Goal: Transaction & Acquisition: Obtain resource

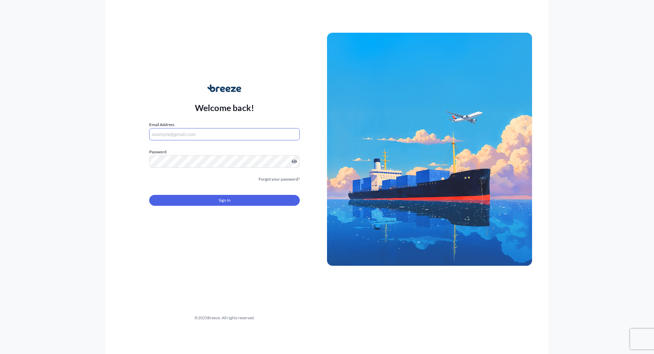
click at [170, 136] on input "Email Address" at bounding box center [224, 134] width 151 height 12
click at [0, 354] on com-1password-button at bounding box center [0, 354] width 0 height 0
type input "[EMAIL_ADDRESS][DOMAIN_NAME]"
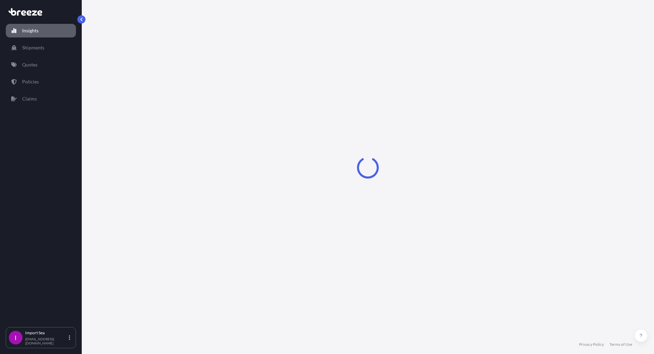
select select "2025"
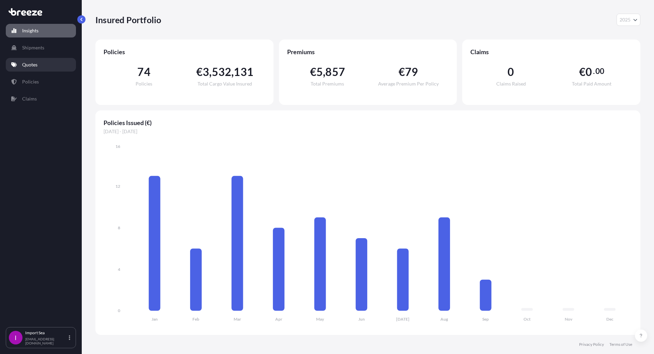
click at [35, 65] on p "Quotes" at bounding box center [29, 64] width 15 height 7
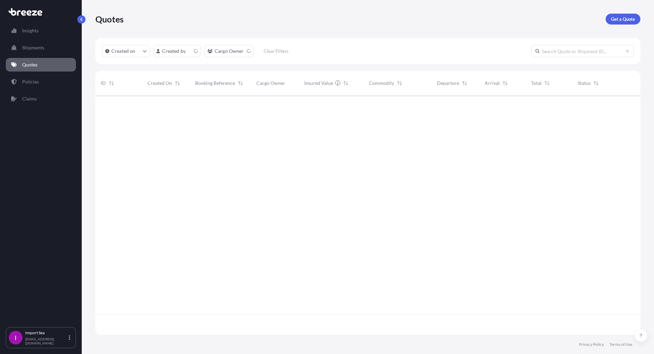
scroll to position [238, 540]
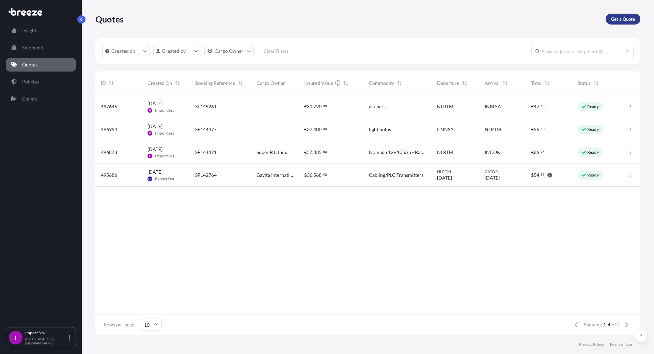
click at [621, 20] on p "Get a Quote" at bounding box center [623, 19] width 24 height 7
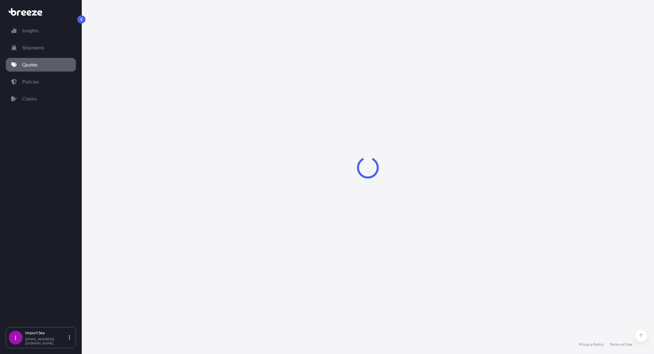
select select "Sea"
select select "1"
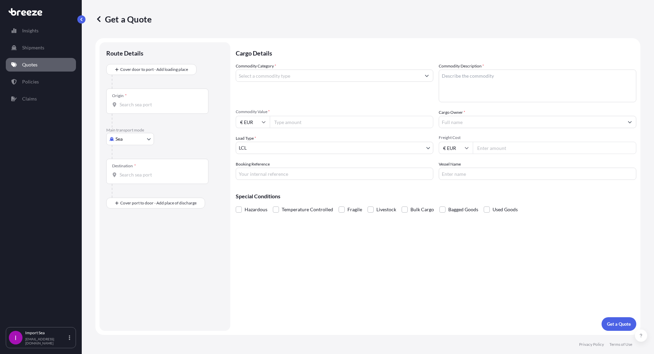
click at [139, 105] on input "Origin *" at bounding box center [160, 104] width 80 height 7
type input "NLRTM - [GEOGRAPHIC_DATA], [GEOGRAPHIC_DATA]"
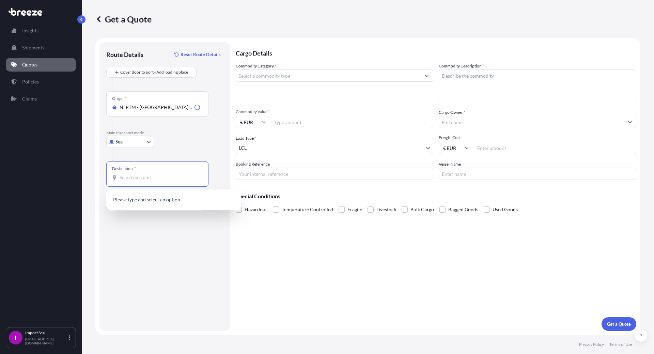
click at [124, 178] on input "Destination *" at bounding box center [160, 177] width 80 height 7
click at [152, 206] on div "LBBEY - [GEOGRAPHIC_DATA] , [GEOGRAPHIC_DATA]" at bounding box center [174, 201] width 130 height 19
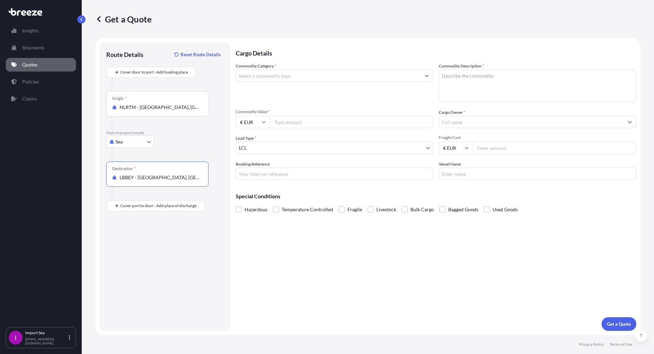
type input "LBBEY - [GEOGRAPHIC_DATA], [GEOGRAPHIC_DATA]"
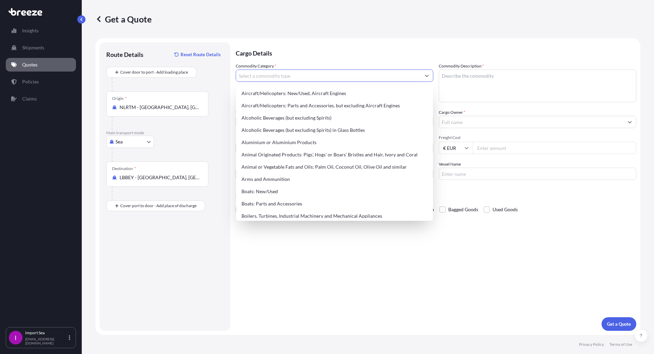
click at [263, 79] on input "Commodity Category *" at bounding box center [328, 76] width 185 height 12
click at [580, 126] on input "Cargo Owner *" at bounding box center [531, 122] width 185 height 12
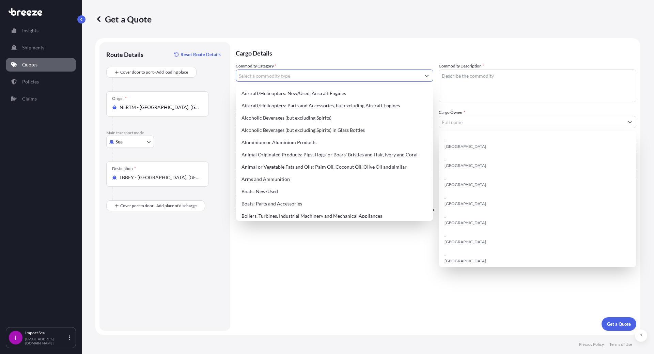
click at [266, 74] on input "Commodity Category *" at bounding box center [328, 76] width 185 height 12
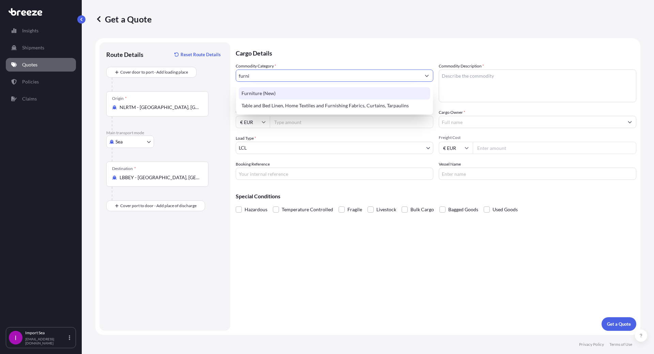
click at [258, 96] on div "Furniture (New)" at bounding box center [335, 93] width 192 height 12
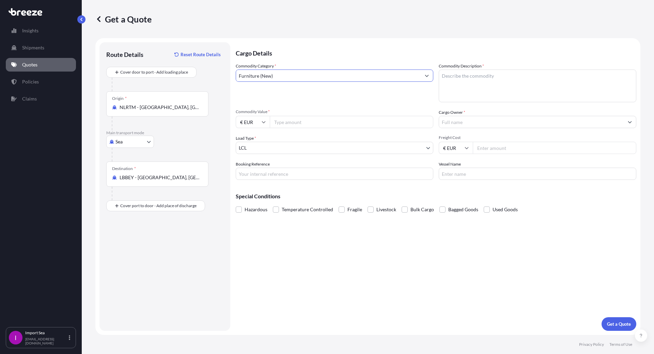
type input "Furniture (New)"
click at [495, 151] on input "Freight Cost" at bounding box center [555, 148] width 164 height 12
type input "90000"
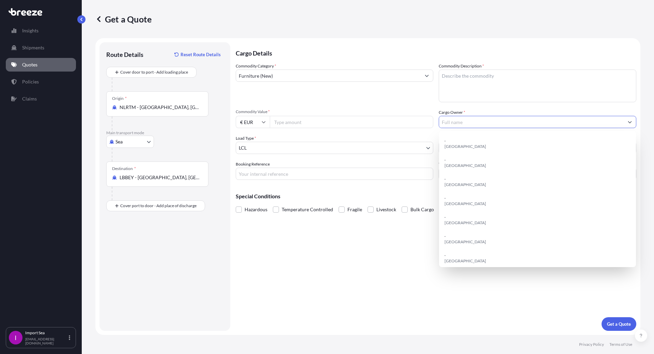
click at [457, 125] on input "Cargo Owner *" at bounding box center [531, 122] width 185 height 12
type input "."
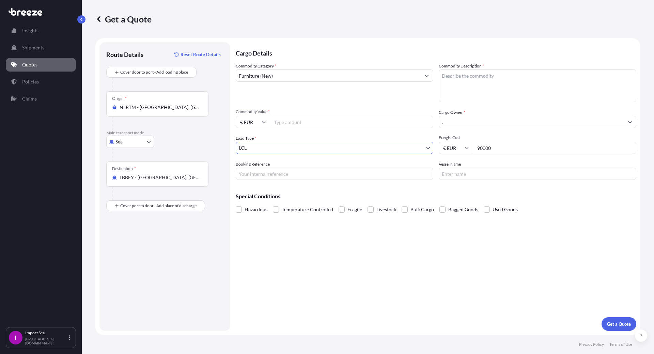
click at [260, 151] on body "15 options available. Insights Shipments Quotes Policies Claims I Import Sea [E…" at bounding box center [327, 177] width 654 height 354
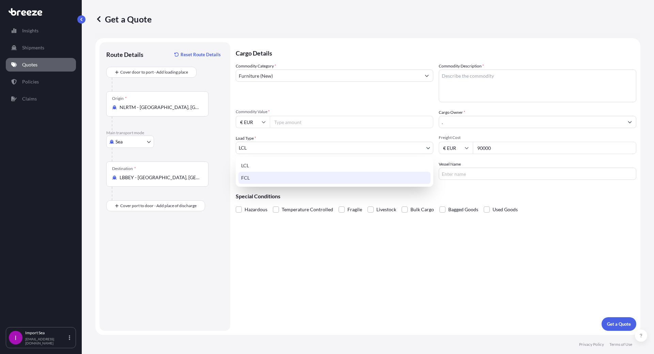
click at [254, 180] on div "FCL" at bounding box center [335, 178] width 192 height 12
select select "2"
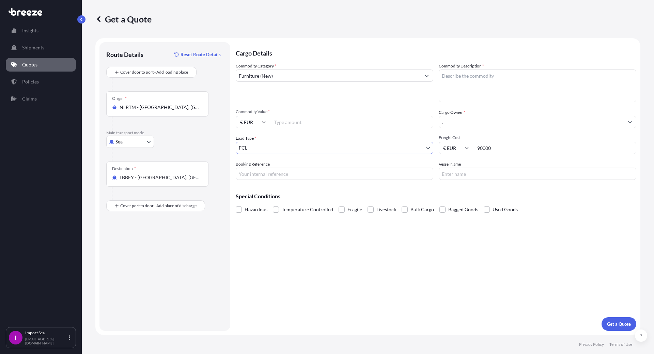
click at [254, 171] on input "Booking Reference" at bounding box center [335, 174] width 198 height 12
click at [266, 170] on input "Booking Reference" at bounding box center [335, 174] width 198 height 12
paste input "SF144956"
type input "SF144956"
click at [467, 173] on input "Vessel Name" at bounding box center [538, 174] width 198 height 12
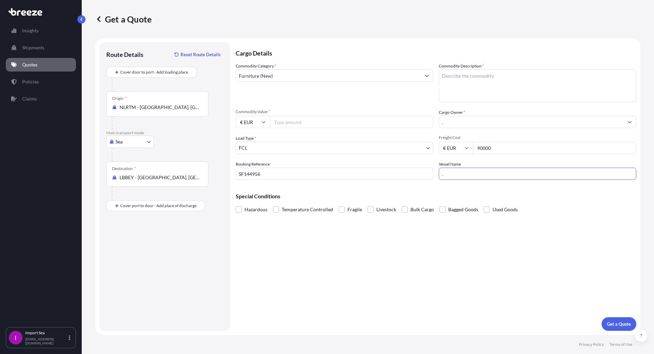
type input "."
click at [454, 90] on textarea "Commodity Description *" at bounding box center [538, 86] width 198 height 33
type textarea "Vintage furniture"
click at [549, 283] on div "Cargo Details Commodity Category * Furniture (New) Commodity Description * Vint…" at bounding box center [436, 186] width 401 height 289
click at [613, 325] on p "Get a Quote" at bounding box center [619, 324] width 24 height 7
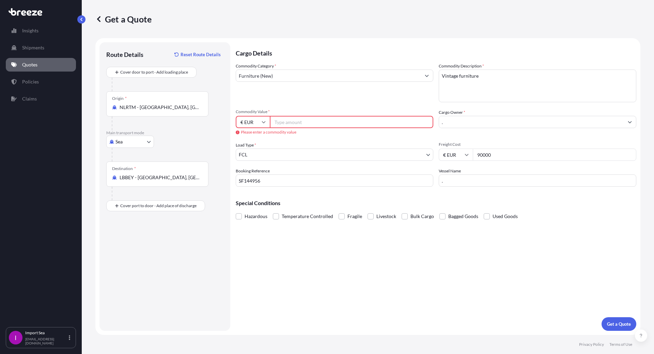
click at [290, 118] on input "Commodity Value *" at bounding box center [352, 122] width 164 height 12
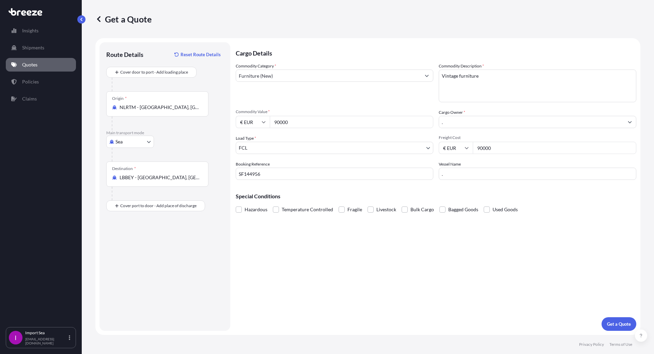
type input "90000"
drag, startPoint x: 501, startPoint y: 148, endPoint x: 429, endPoint y: 152, distance: 72.7
click at [429, 152] on div "Commodity Category * Furniture (New) Commodity Description * Vintage furniture …" at bounding box center [436, 121] width 401 height 117
type input "3000"
click at [614, 323] on p "Get a Quote" at bounding box center [619, 324] width 24 height 7
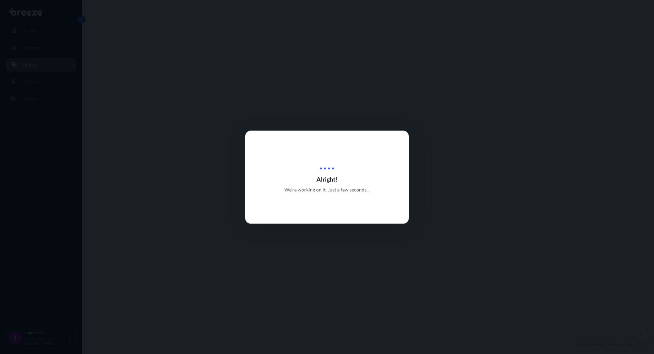
select select "Sea"
select select "2"
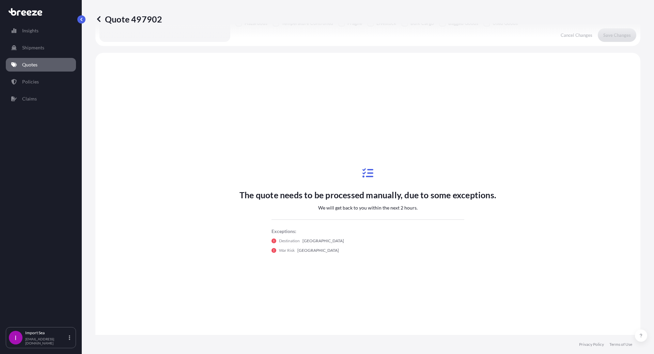
scroll to position [205, 0]
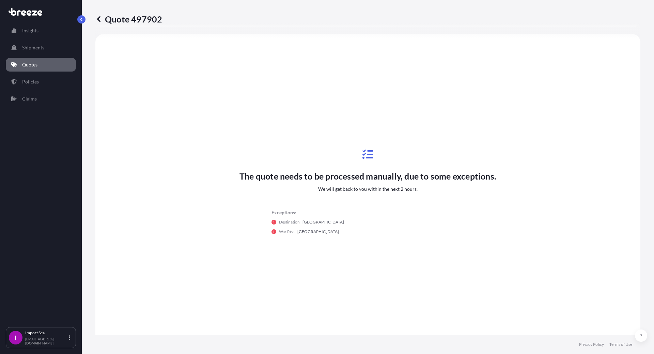
click at [437, 199] on div "The quote needs to be processed manually, due to some exceptions. We will get b…" at bounding box center [368, 192] width 257 height 102
